Goal: Task Accomplishment & Management: Complete application form

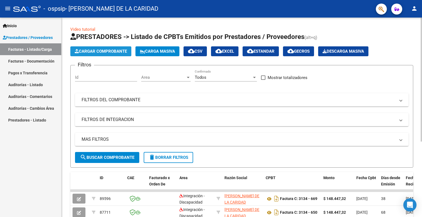
click at [107, 54] on button "Cargar Comprobante" at bounding box center [100, 51] width 61 height 10
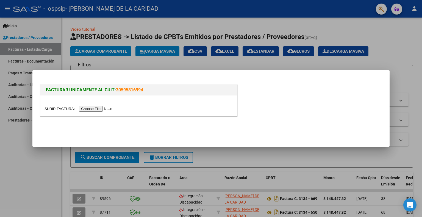
click at [108, 107] on input "file" at bounding box center [80, 109] width 70 height 6
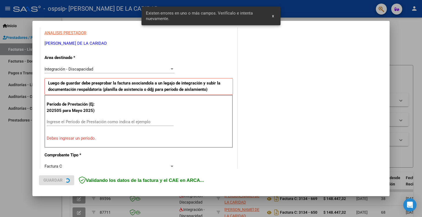
scroll to position [110, 0]
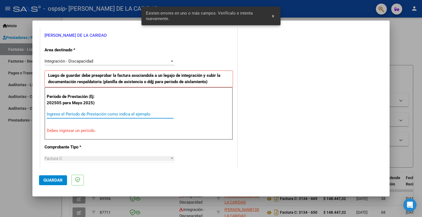
click at [115, 112] on input "Ingrese el Período de Prestación como indica el ejemplo" at bounding box center [110, 114] width 127 height 5
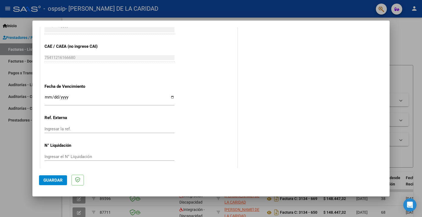
scroll to position [342, 0]
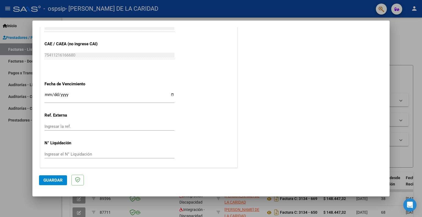
type input "202509"
click at [55, 178] on span "Guardar" at bounding box center [52, 180] width 19 height 5
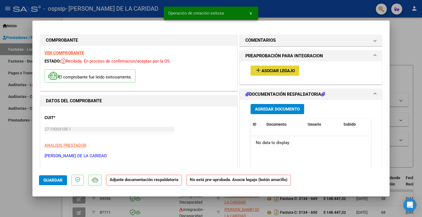
click at [274, 69] on span "Asociar Legajo" at bounding box center [278, 70] width 33 height 5
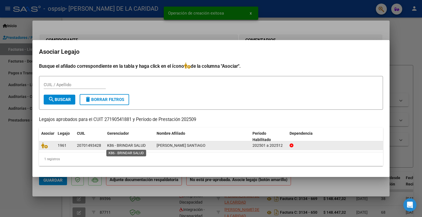
click at [115, 144] on span "K86 - BRINDAR SALUD" at bounding box center [126, 145] width 38 height 4
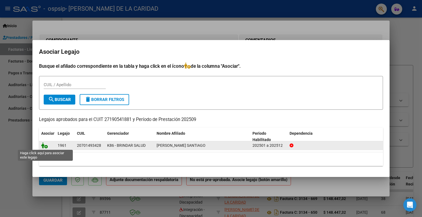
click at [44, 146] on icon at bounding box center [44, 146] width 7 height 6
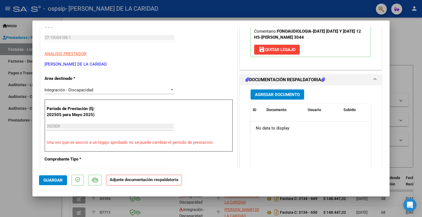
scroll to position [82, 0]
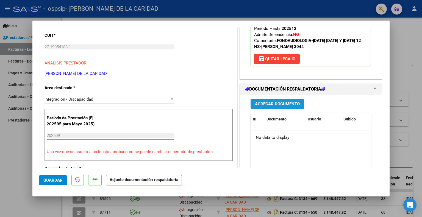
click at [278, 102] on span "Agregar Documento" at bounding box center [277, 104] width 45 height 5
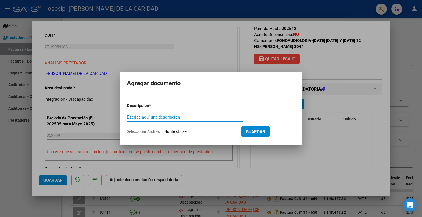
click at [184, 118] on input "Escriba aquí una descripcion" at bounding box center [185, 117] width 116 height 5
type input "ASISTENCIA"
click at [178, 131] on input "Seleccionar Archivo" at bounding box center [200, 131] width 73 height 5
type input "C:\fakepath\ASISTENCIA [DATE] [PERSON_NAME] - FONO.jpeg"
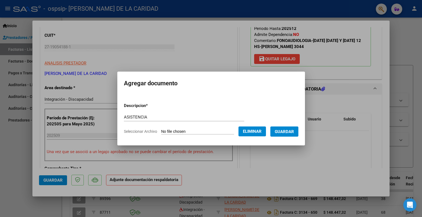
click at [294, 132] on span "Guardar" at bounding box center [284, 131] width 19 height 5
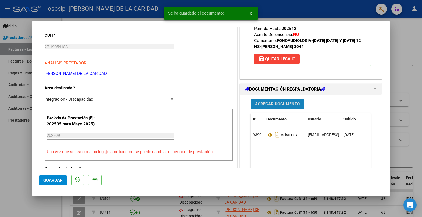
click at [287, 104] on span "Agregar Documento" at bounding box center [277, 104] width 45 height 5
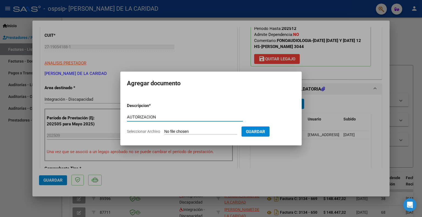
type input "AUTORIZACION"
click at [173, 129] on input "Seleccionar Archivo" at bounding box center [200, 131] width 73 height 5
type input "C:\fakepath\[PERSON_NAME] FONOAUDIOLOGIA AUTORIZACION 2025 SEGUN RESOLUCION 360…"
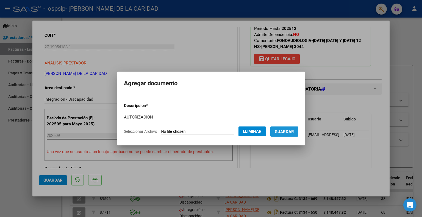
click at [289, 132] on span "Guardar" at bounding box center [284, 131] width 19 height 5
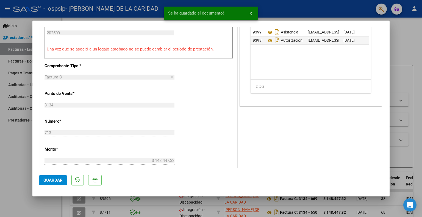
scroll to position [192, 0]
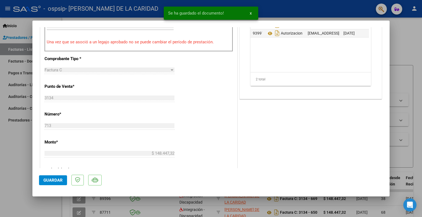
click at [43, 179] on button "Guardar" at bounding box center [53, 181] width 28 height 10
click at [10, 182] on div at bounding box center [211, 108] width 422 height 217
type input "$ 0,00"
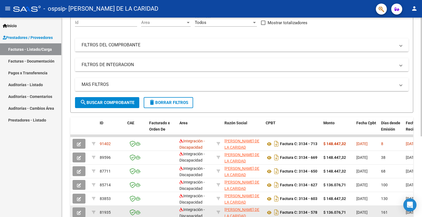
scroll to position [0, 0]
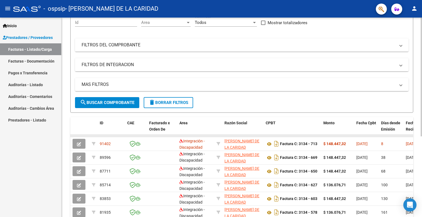
click at [366, 135] on datatable-body-cell at bounding box center [366, 136] width 25 height 2
